Goal: Information Seeking & Learning: Learn about a topic

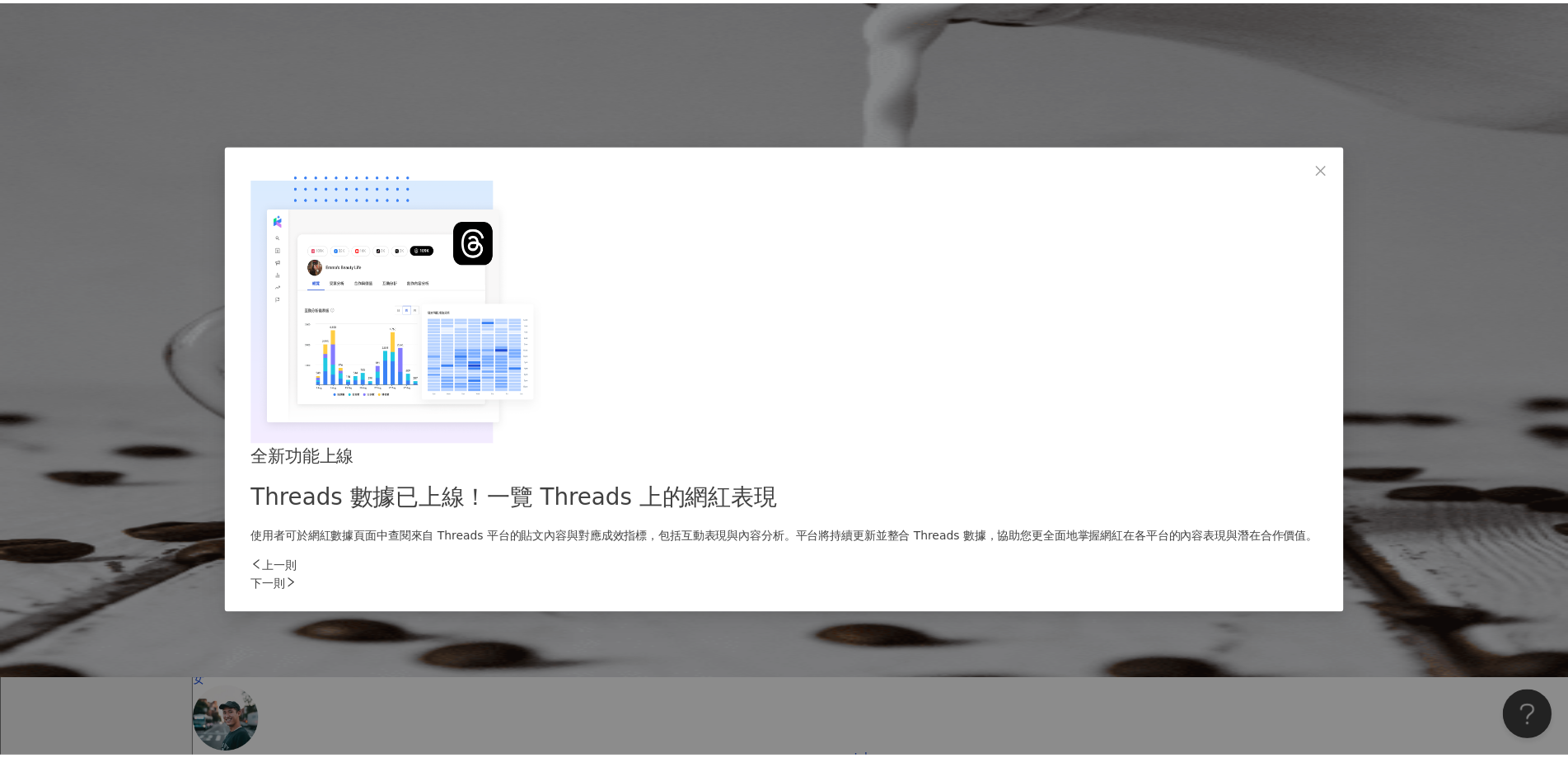
scroll to position [83, 0]
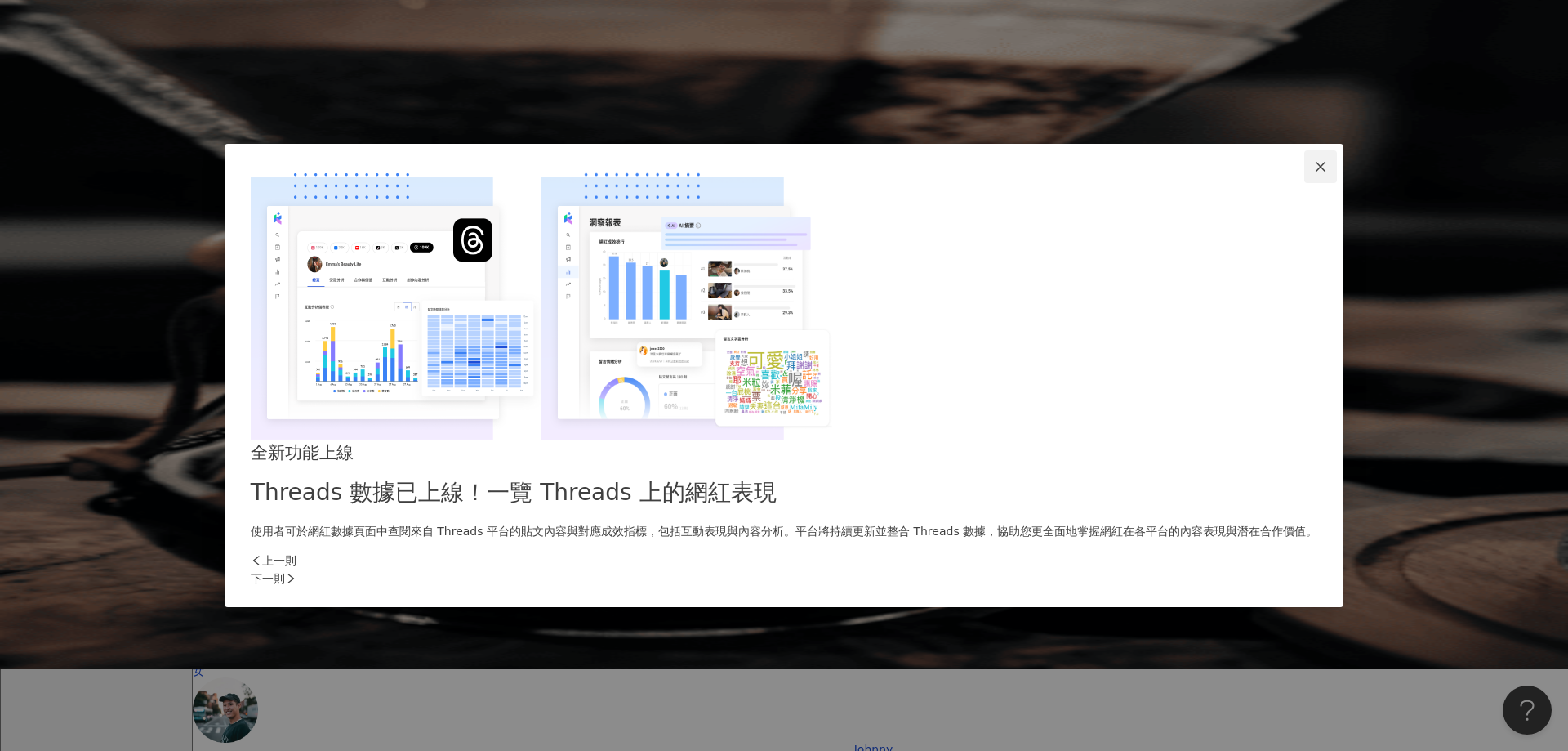
click at [1314, 173] on icon "close" at bounding box center [1320, 167] width 13 height 13
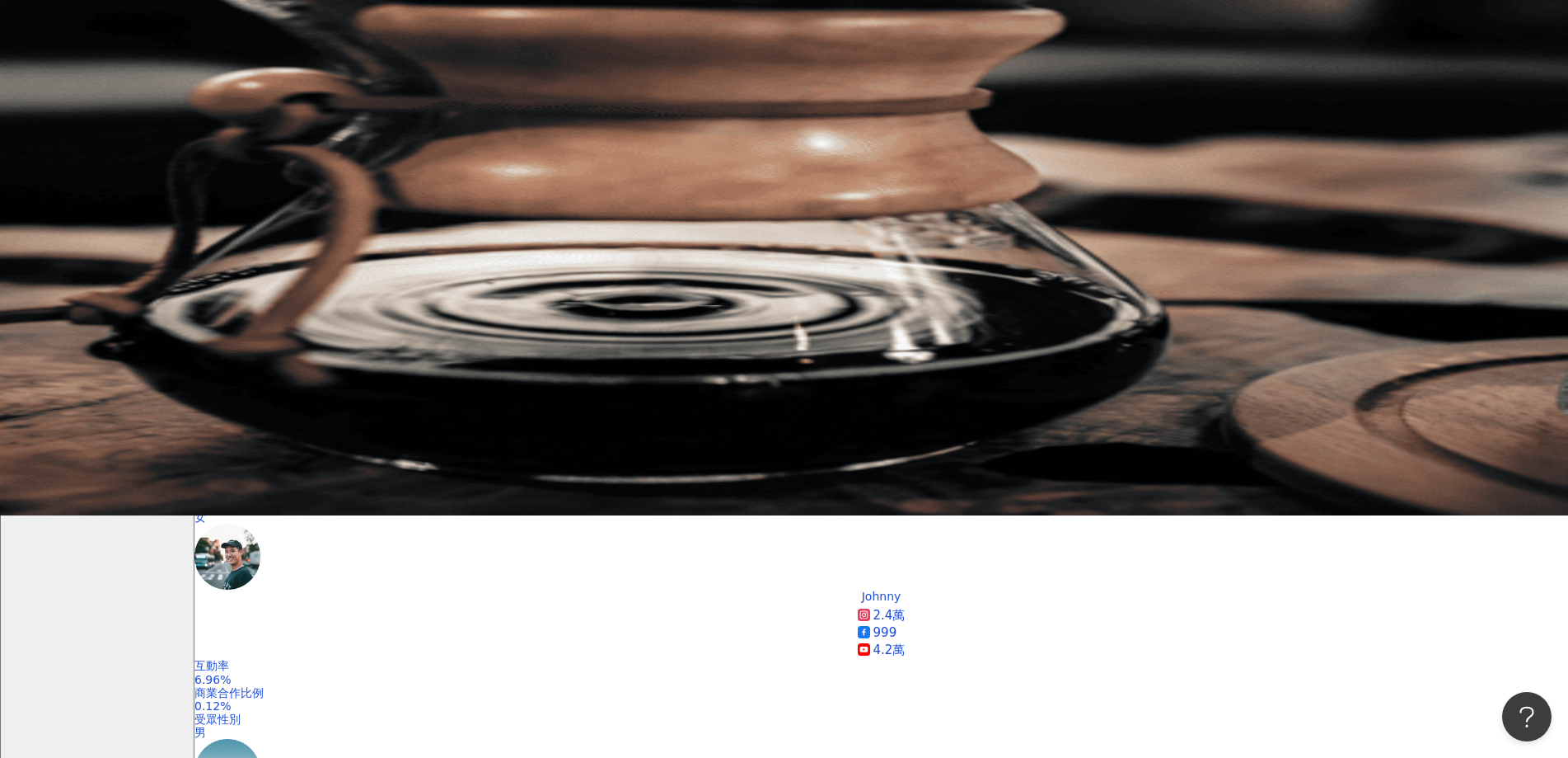
scroll to position [0, 0]
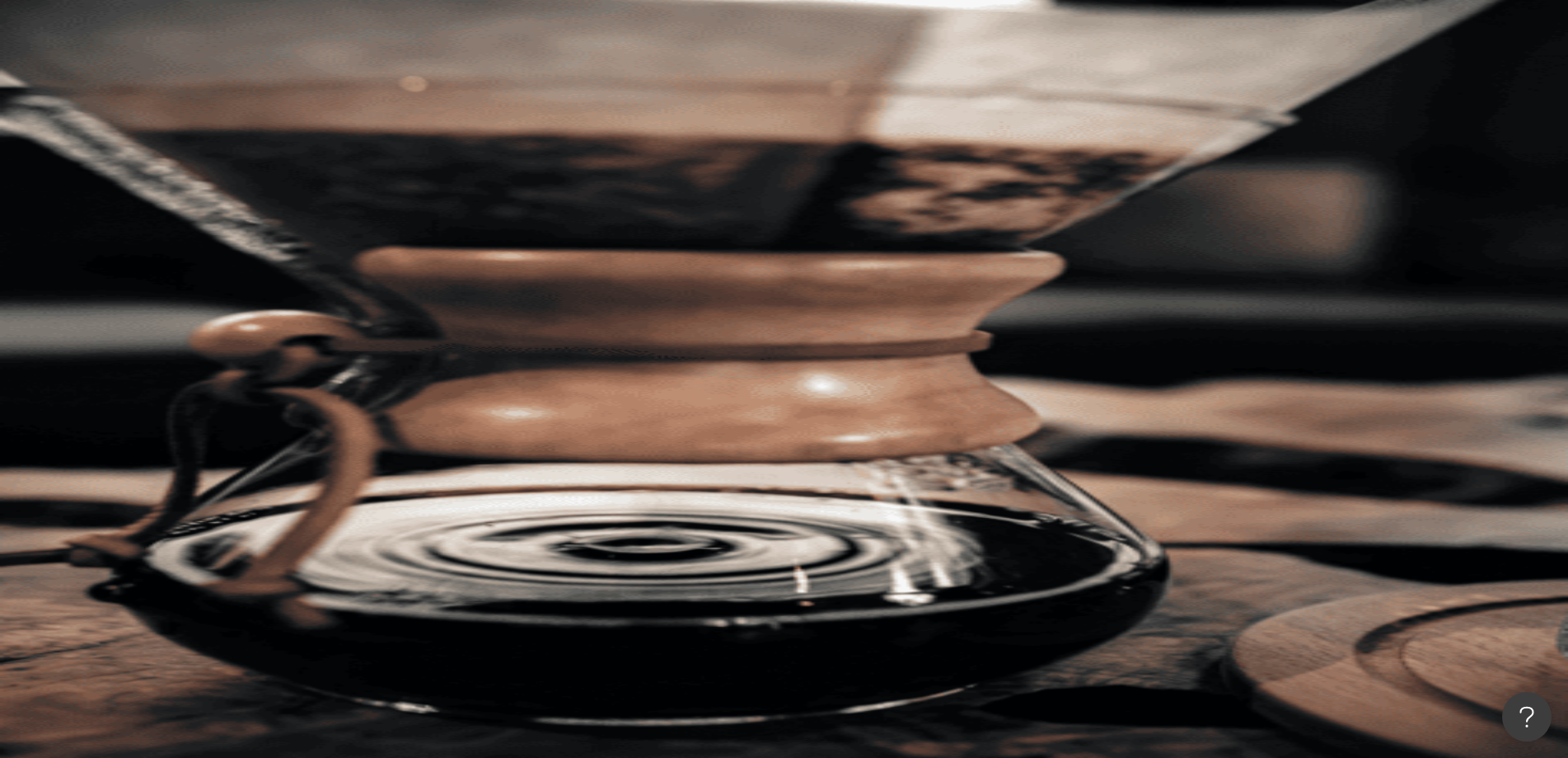
click at [262, 94] on div "不分平台" at bounding box center [233, 81] width 58 height 26
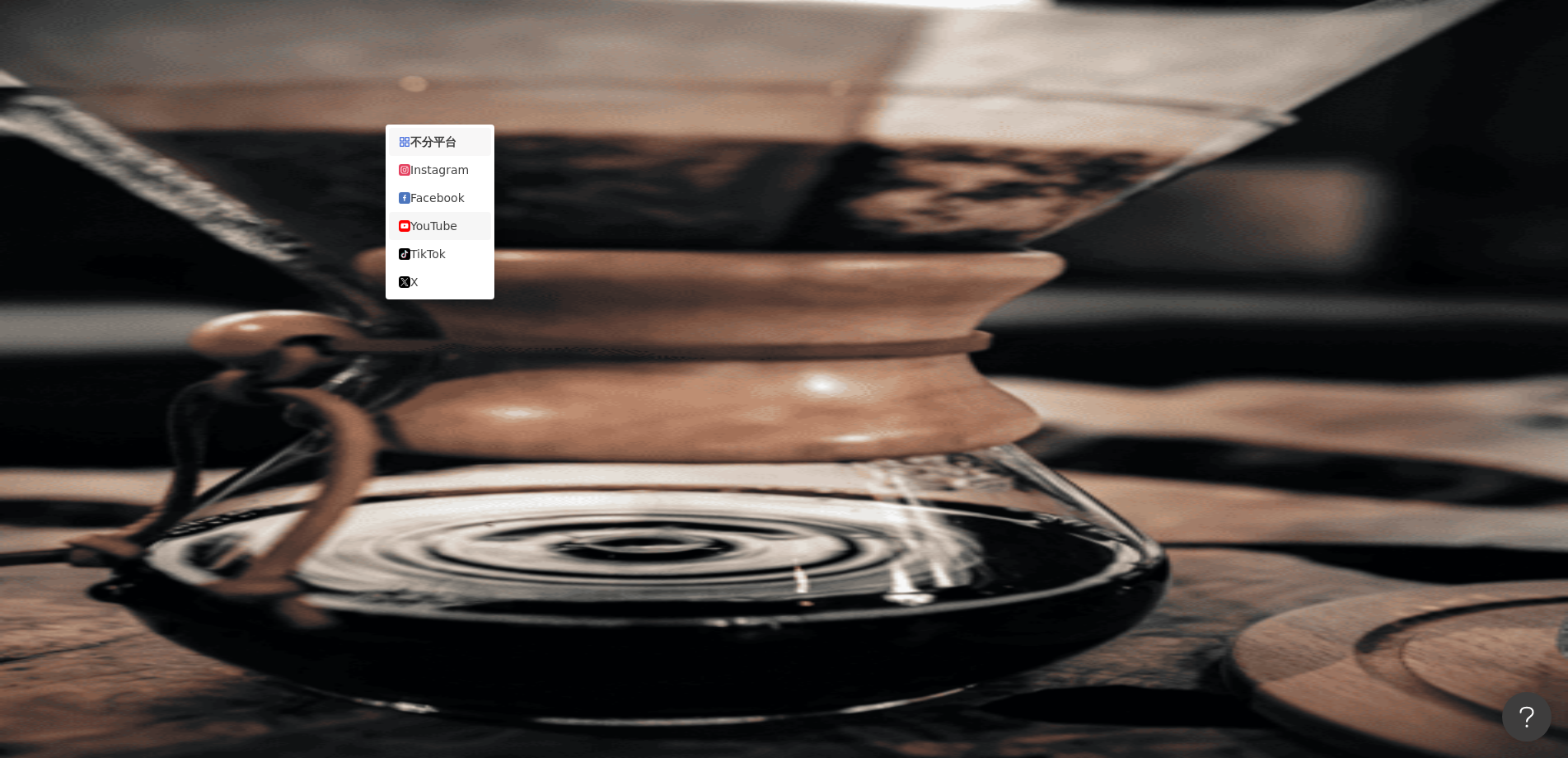
click at [437, 230] on div "YouTube" at bounding box center [440, 226] width 83 height 19
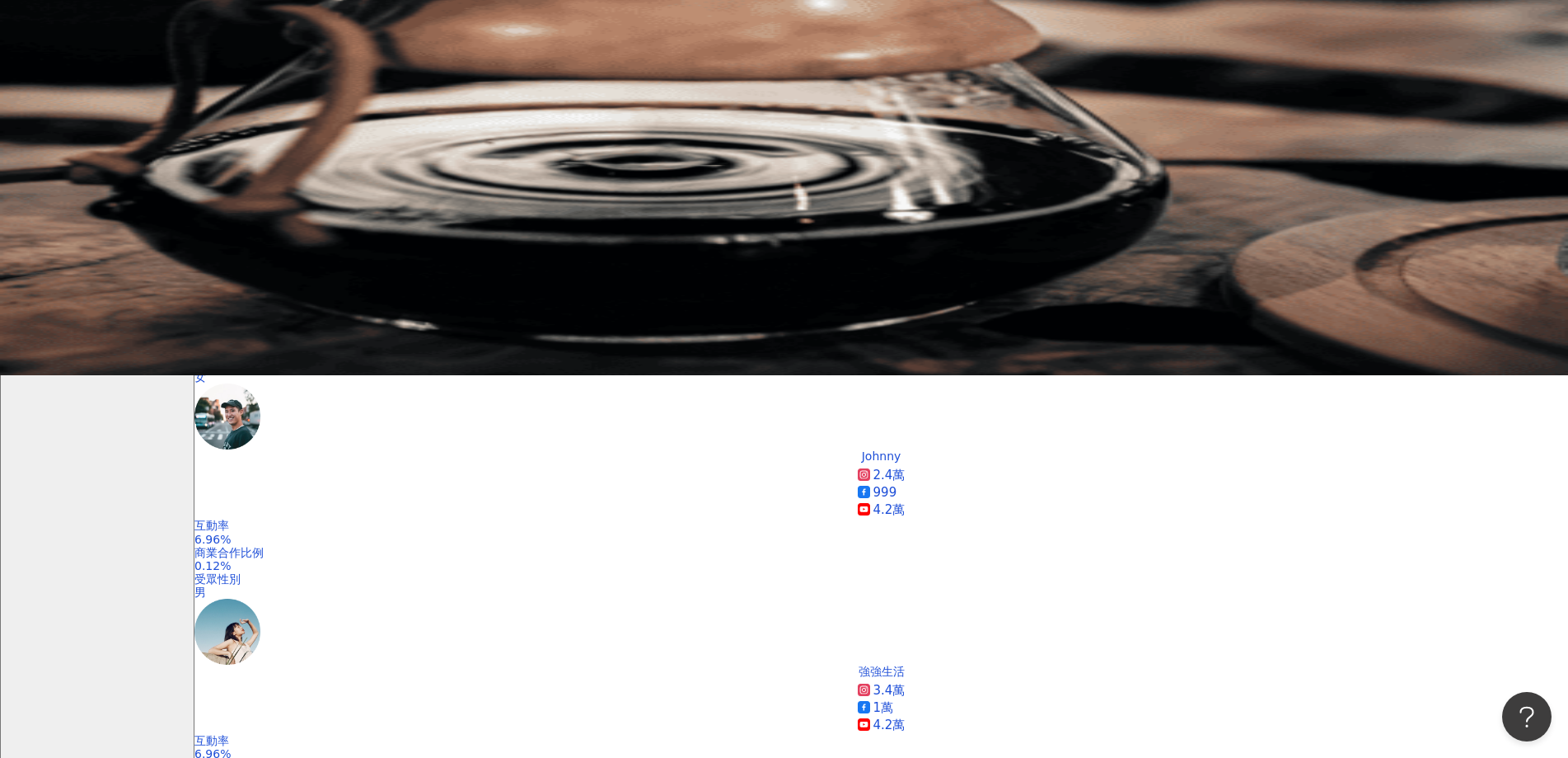
scroll to position [412, 0]
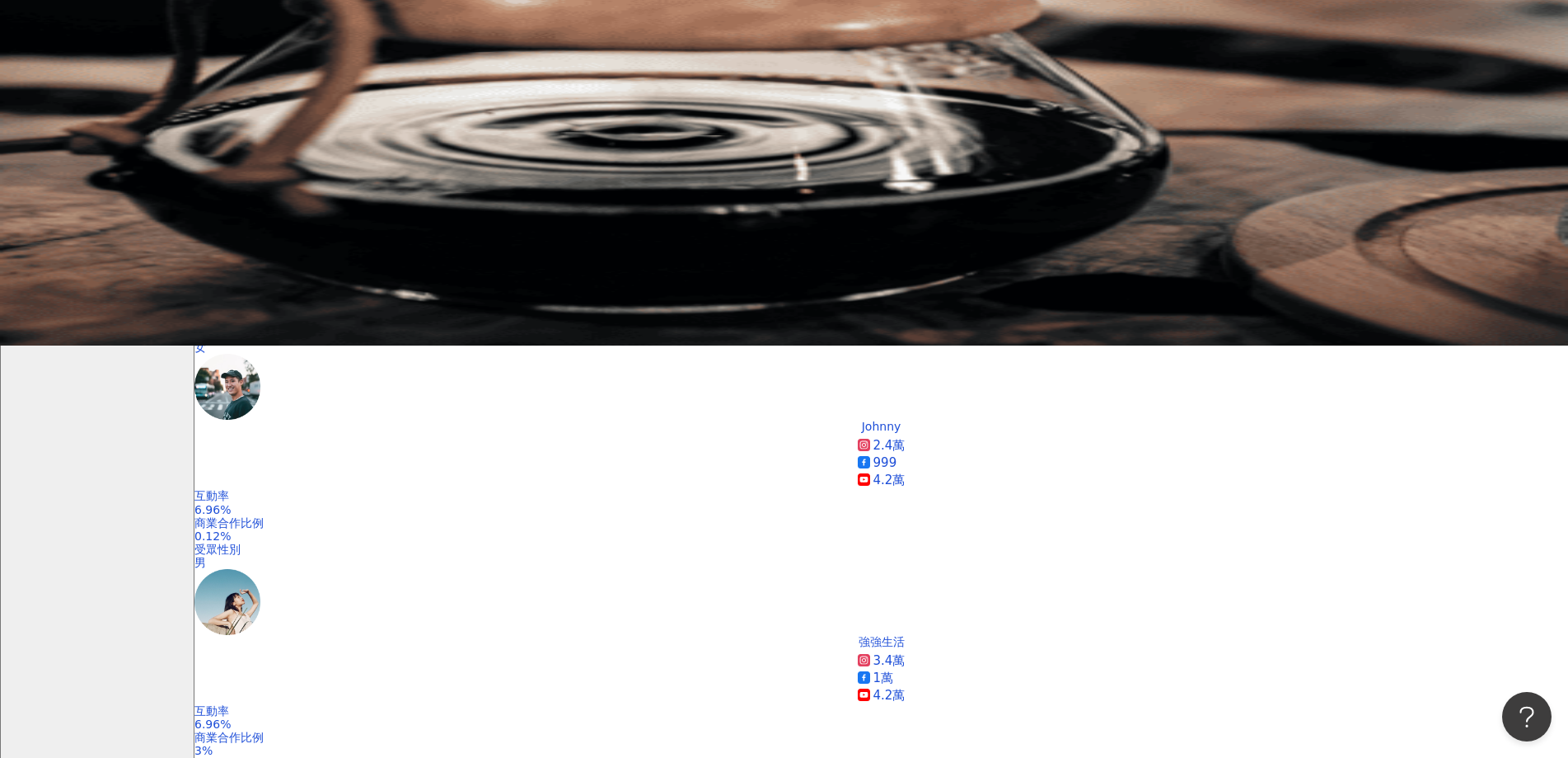
click at [1263, 376] on div "觀看率" at bounding box center [1268, 384] width 41 height 19
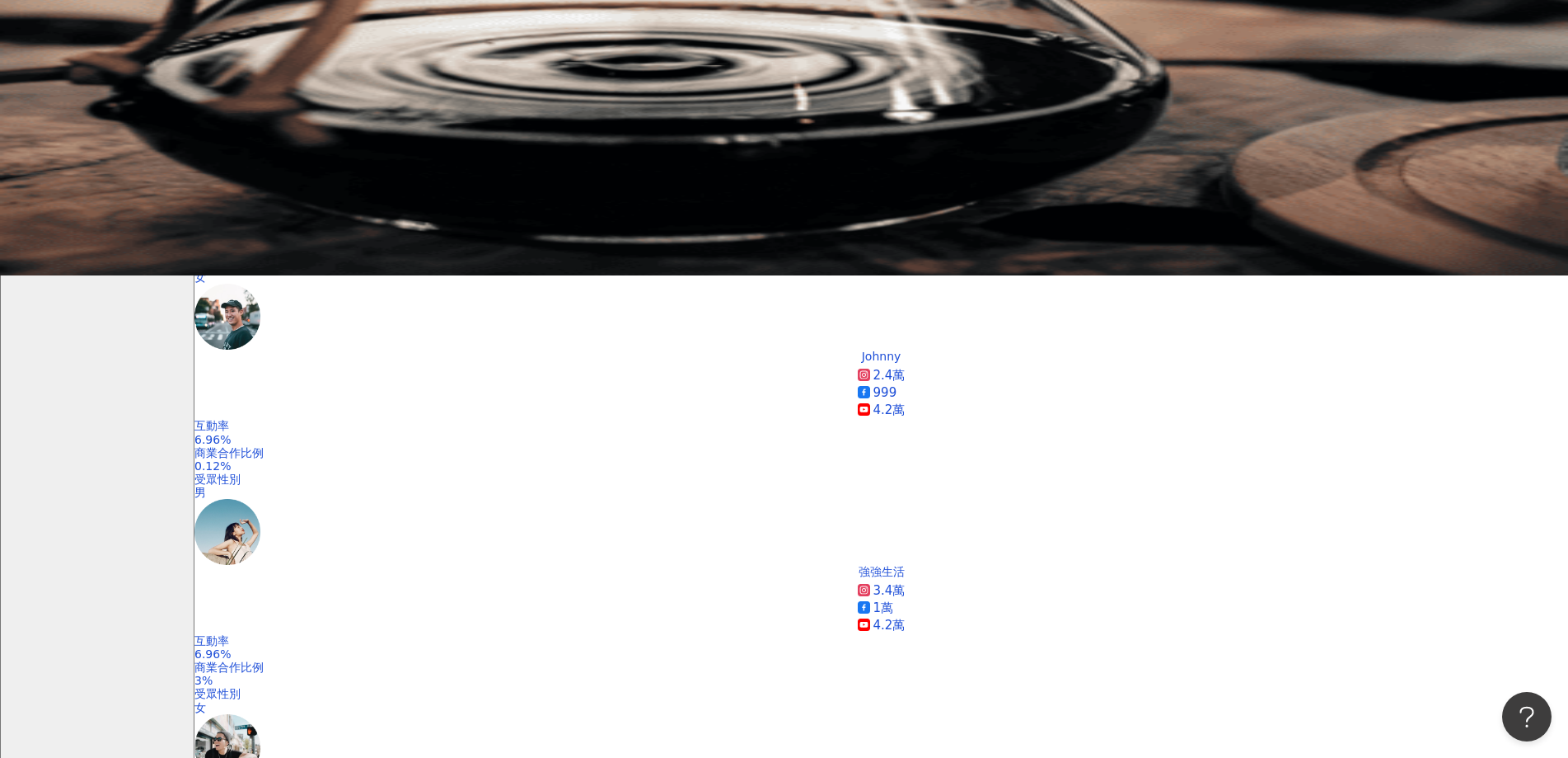
scroll to position [494, 0]
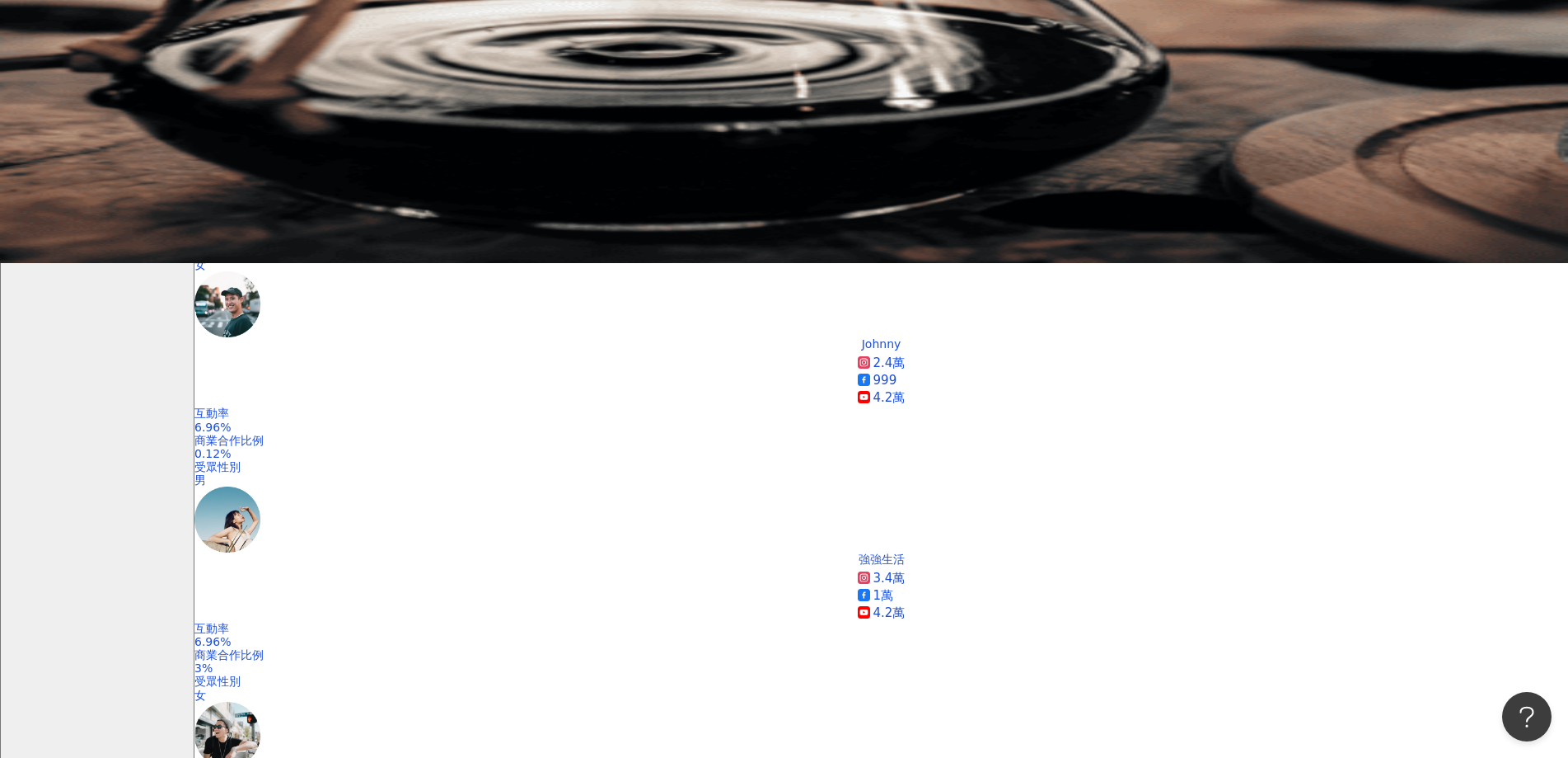
click at [1274, 219] on div "追蹤數" at bounding box center [1268, 217] width 41 height 19
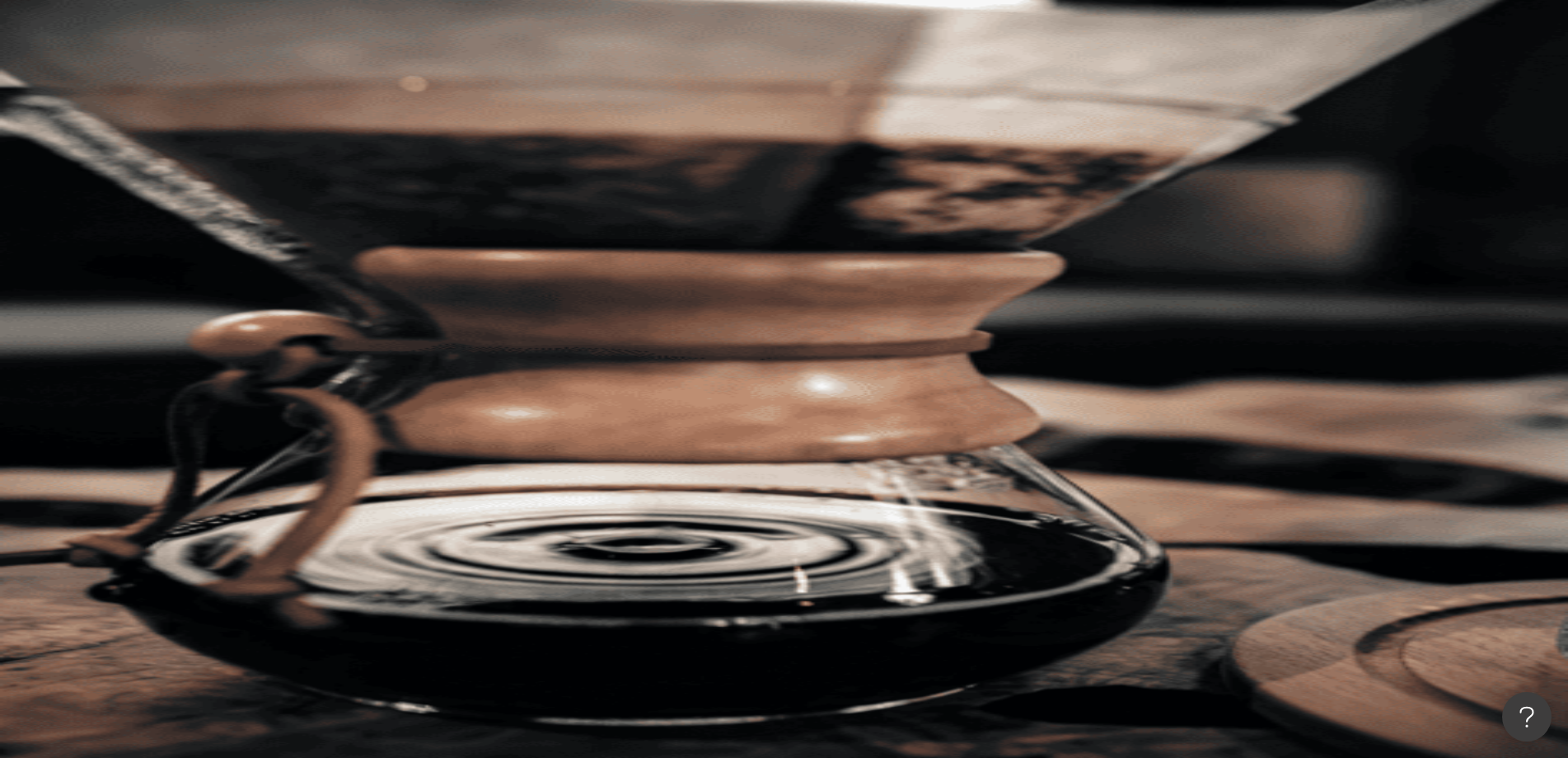
click at [276, 347] on span "更多篩選" at bounding box center [253, 354] width 46 height 13
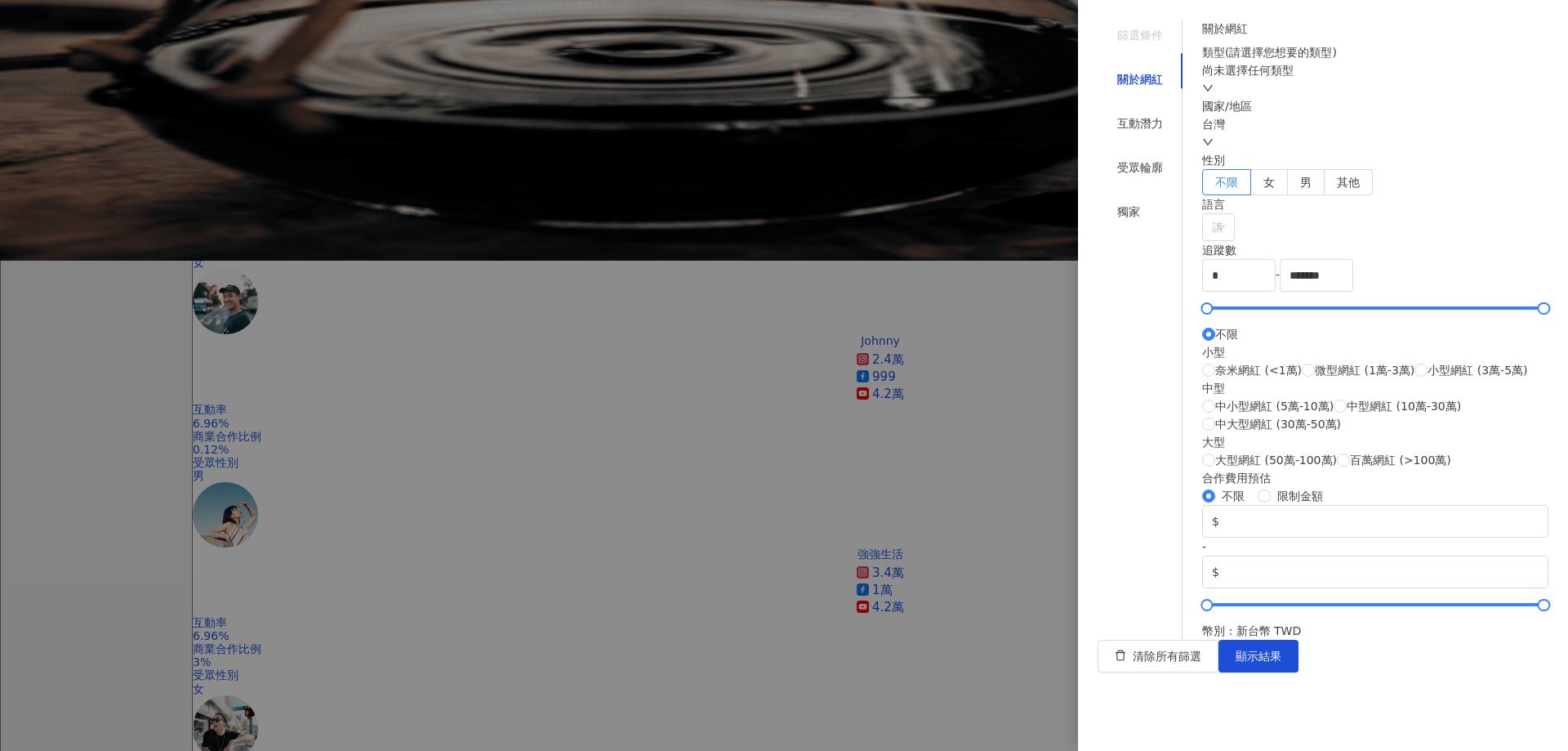
scroll to position [409, 0]
